Goal: Find specific page/section: Find specific page/section

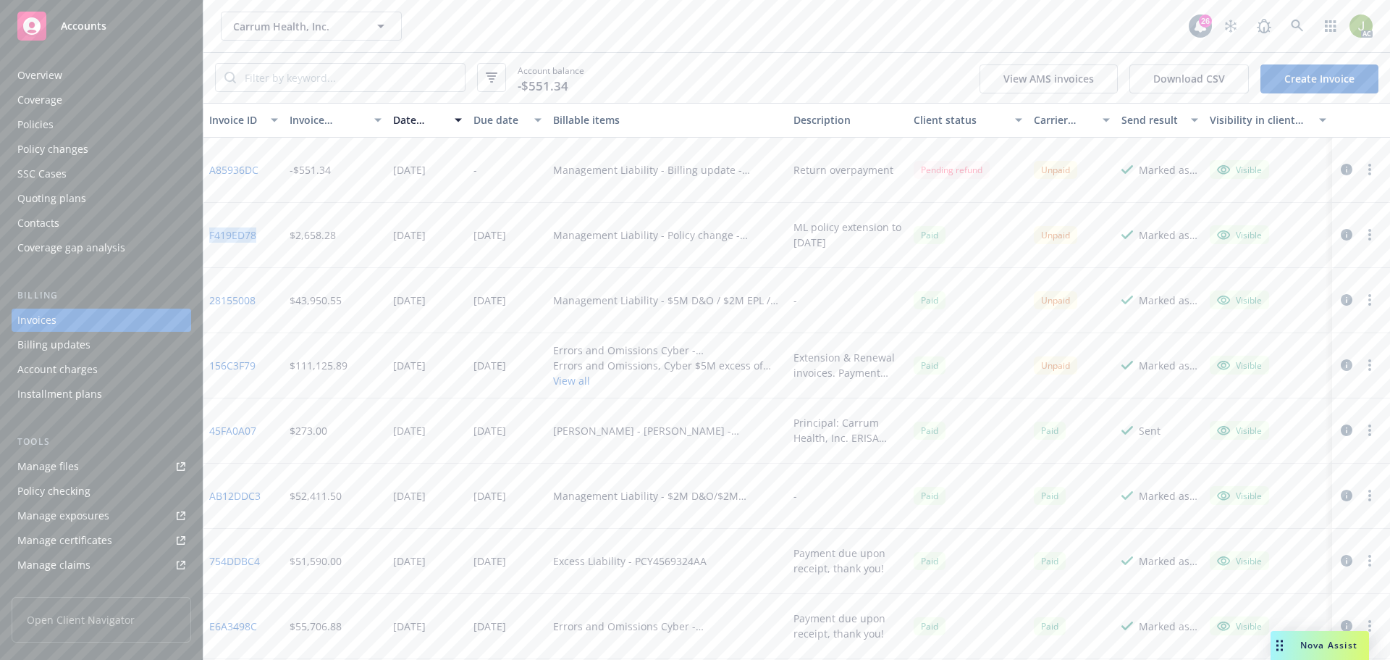
drag, startPoint x: 264, startPoint y: 237, endPoint x: 209, endPoint y: 239, distance: 54.4
click at [209, 239] on div "F419ED78" at bounding box center [243, 235] width 80 height 65
copy link "F419ED78"
click at [1290, 30] on link at bounding box center [1297, 26] width 29 height 29
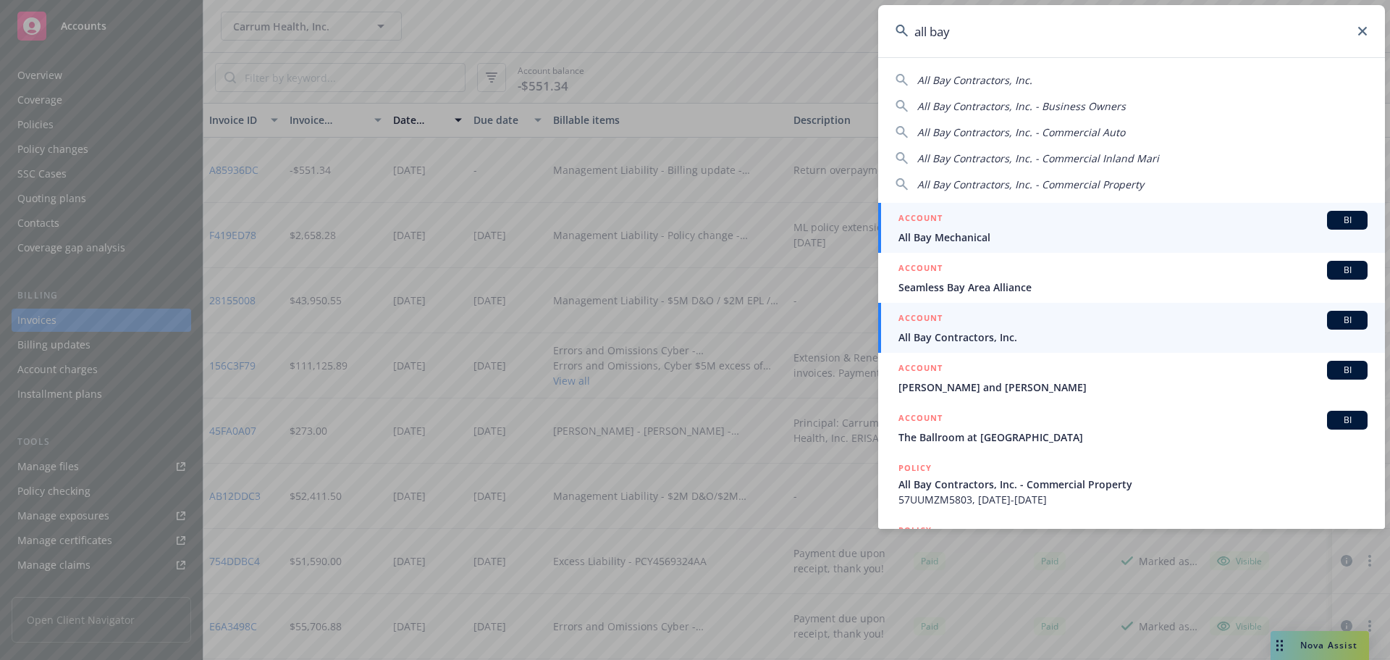
type input "all bay"
click at [1000, 319] on div "ACCOUNT BI" at bounding box center [1133, 320] width 469 height 19
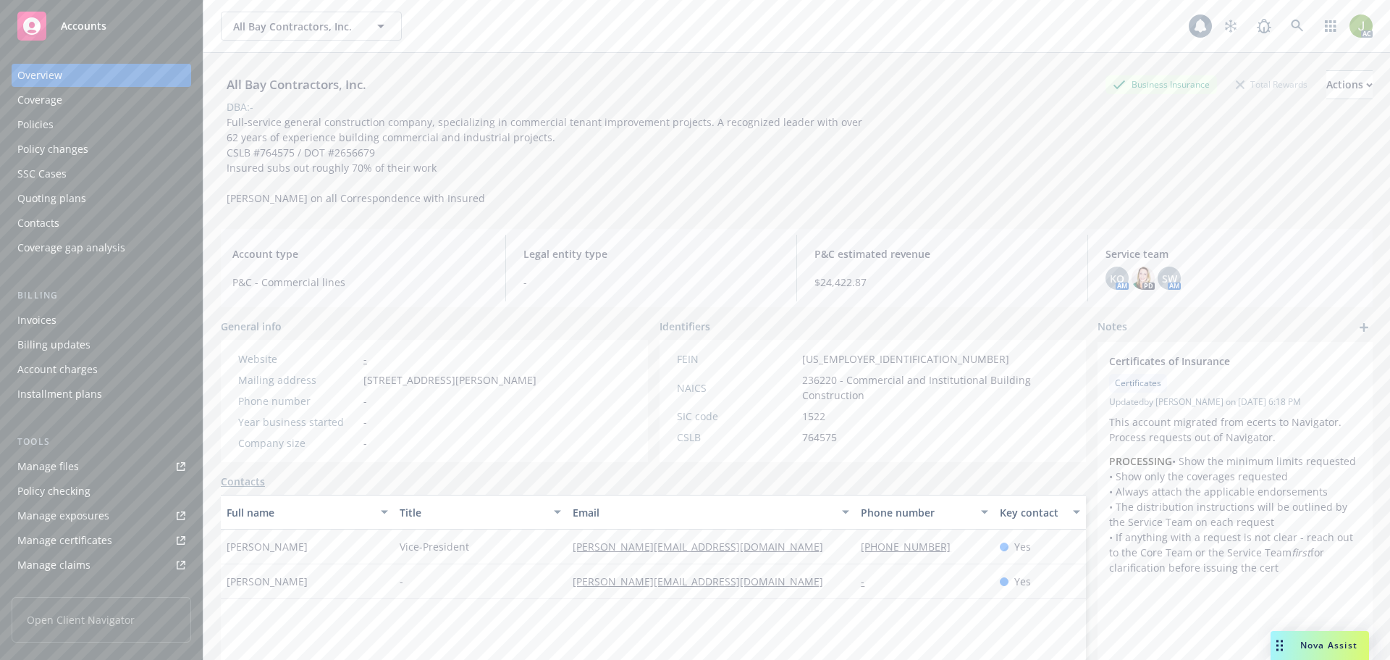
click at [72, 328] on div "Invoices" at bounding box center [101, 319] width 168 height 23
